Goal: Complete application form

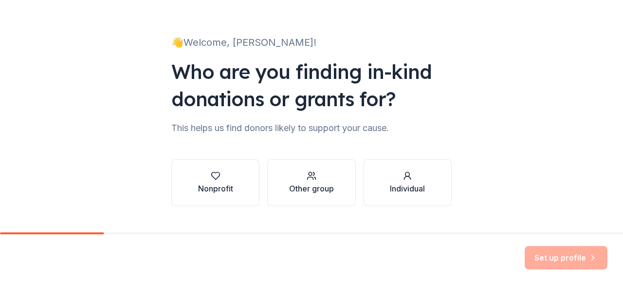
scroll to position [63, 0]
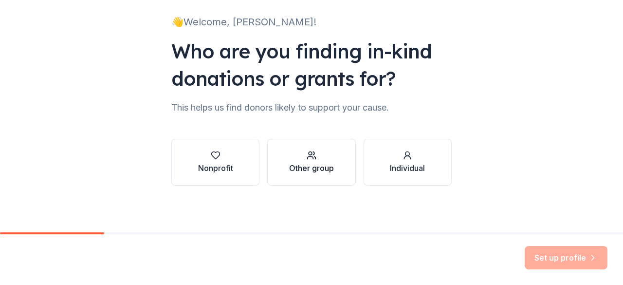
click at [311, 171] on div "Other group" at bounding box center [311, 168] width 45 height 12
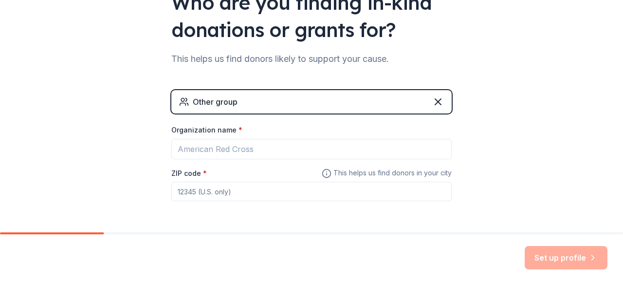
scroll to position [111, 0]
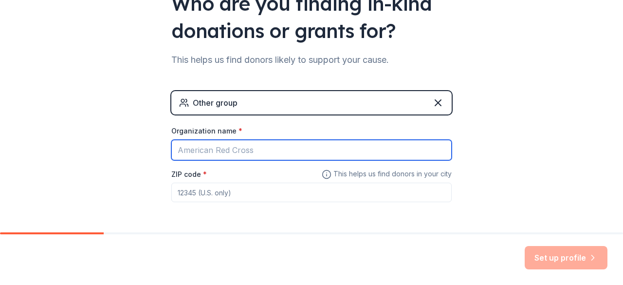
click at [248, 143] on input "Organization name *" at bounding box center [311, 150] width 280 height 20
type input "U"
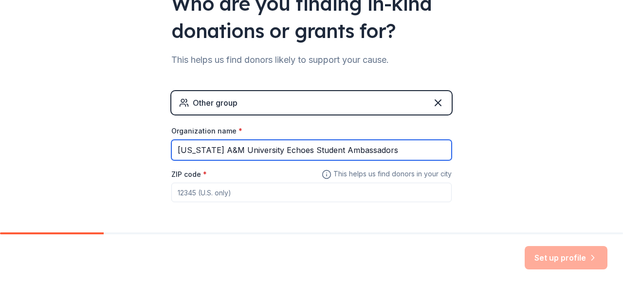
type input "[US_STATE] A&M University Echoes Student Ambassadors"
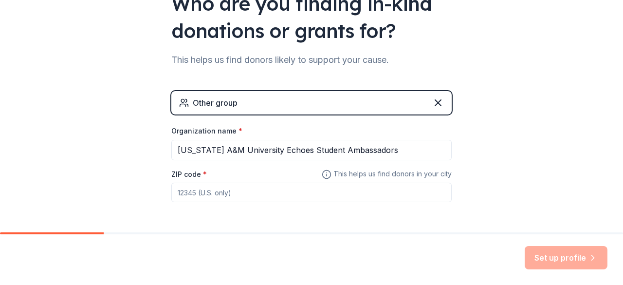
click at [227, 187] on input "ZIP code *" at bounding box center [311, 191] width 280 height 19
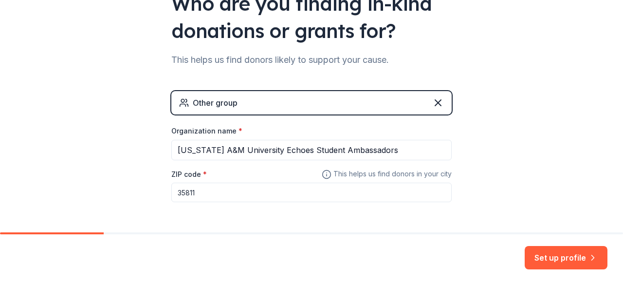
scroll to position [146, 0]
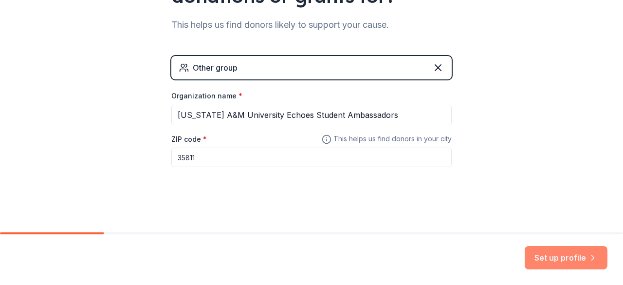
type input "35811"
click at [542, 261] on button "Set up profile" at bounding box center [565, 257] width 83 height 23
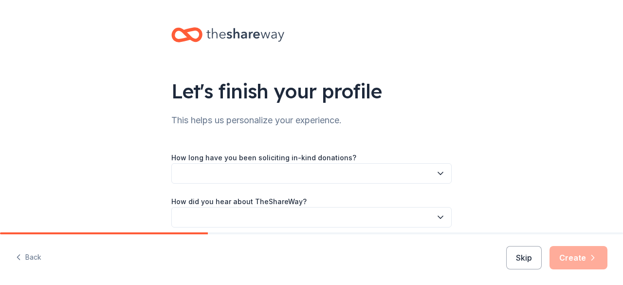
scroll to position [42, 0]
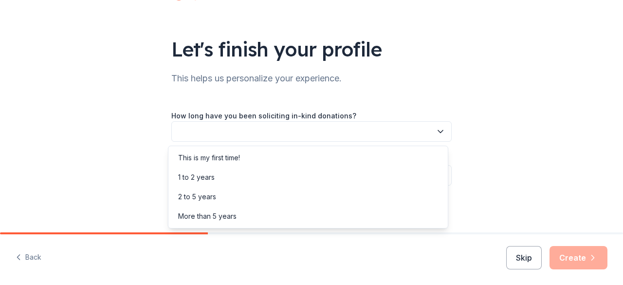
click at [393, 125] on button "button" at bounding box center [311, 131] width 280 height 20
click at [471, 124] on div "Let's finish your profile This helps us personalize your experience. How long h…" at bounding box center [311, 95] width 623 height 274
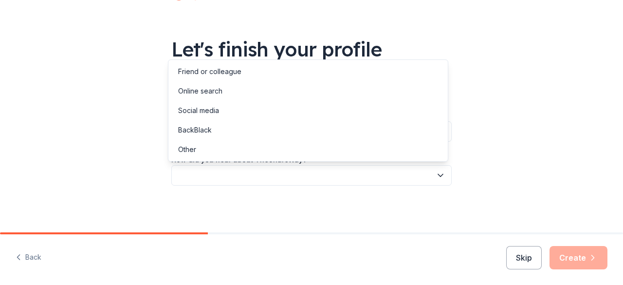
click at [324, 180] on button "button" at bounding box center [311, 175] width 280 height 20
click at [211, 89] on div "Online search" at bounding box center [200, 91] width 44 height 12
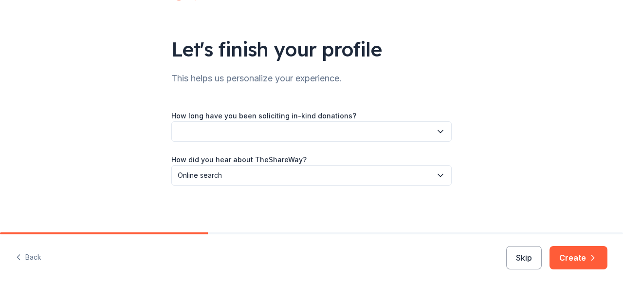
click at [227, 129] on button "button" at bounding box center [311, 131] width 280 height 20
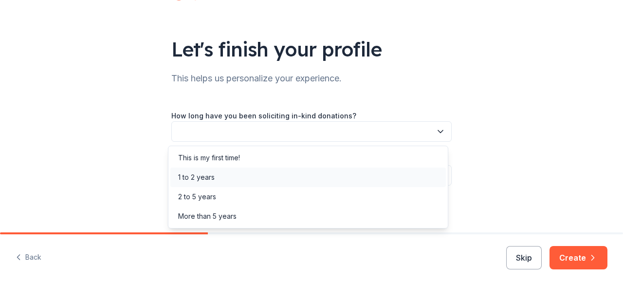
click at [211, 178] on div "1 to 2 years" at bounding box center [196, 177] width 36 height 12
click at [274, 136] on span "1 to 2 years" at bounding box center [305, 131] width 254 height 12
click at [268, 150] on div "This is my first time!" at bounding box center [307, 157] width 275 height 19
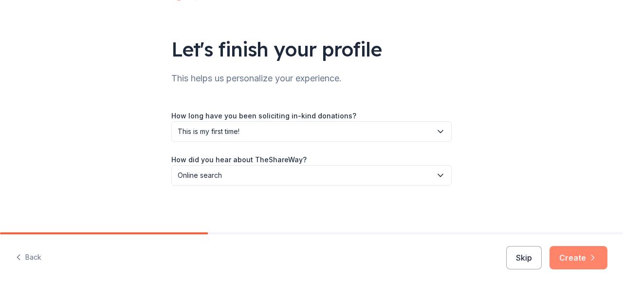
click at [570, 251] on button "Create" at bounding box center [578, 257] width 58 height 23
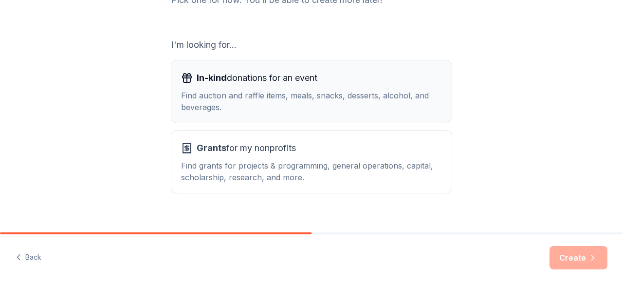
scroll to position [147, 0]
click at [343, 98] on div "Find auction and raffle items, meals, snacks, desserts, alcohol, and beverages." at bounding box center [311, 101] width 261 height 23
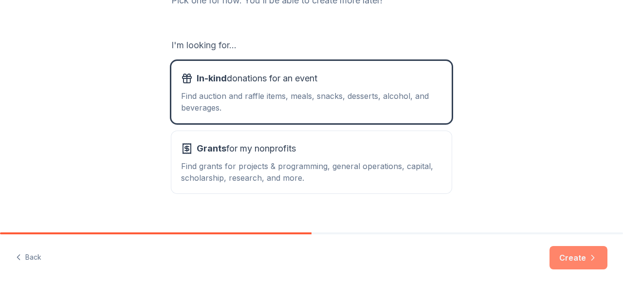
click at [566, 252] on button "Create" at bounding box center [578, 257] width 58 height 23
